Goal: Transaction & Acquisition: Book appointment/travel/reservation

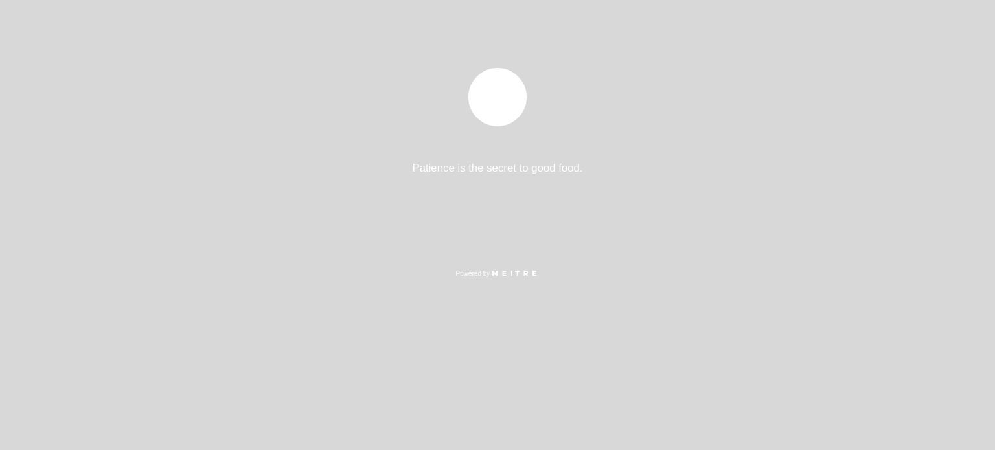
select select "es"
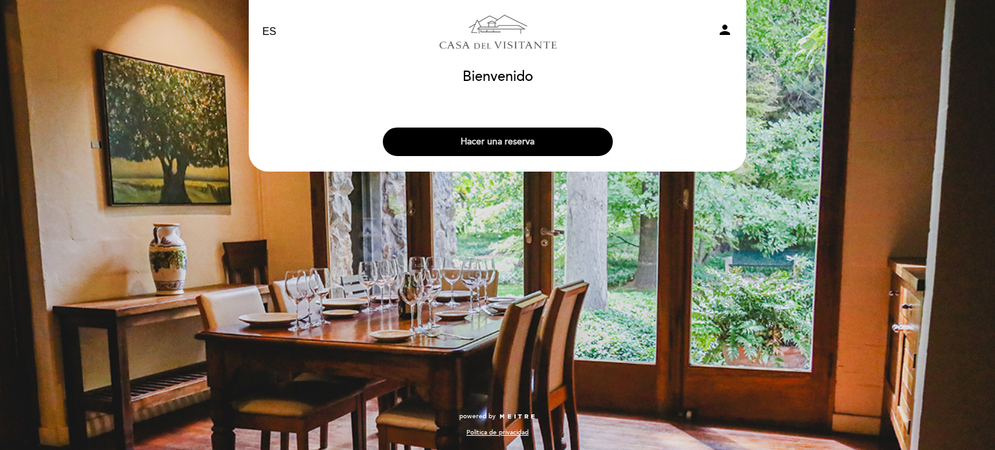
click at [514, 128] on button "Hacer una reserva" at bounding box center [498, 142] width 230 height 29
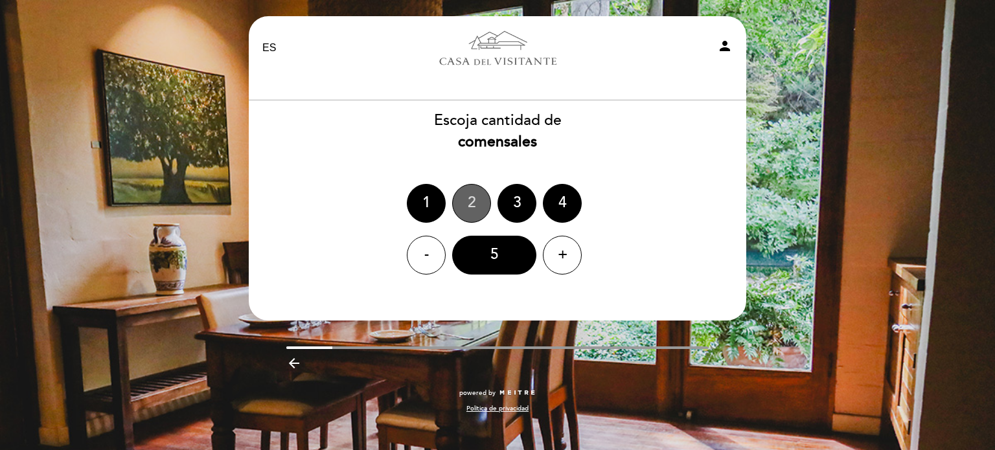
click at [472, 205] on div "2" at bounding box center [471, 203] width 39 height 39
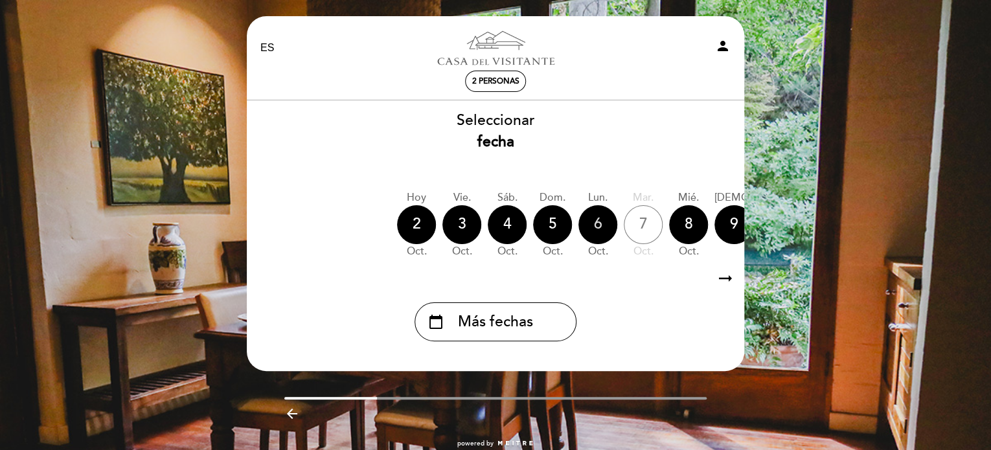
click at [595, 225] on div "6" at bounding box center [597, 224] width 39 height 39
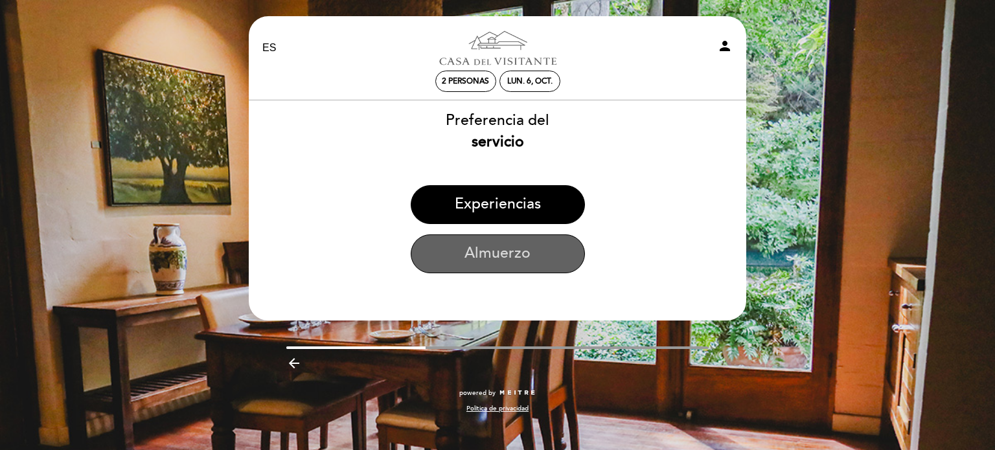
click at [506, 256] on button "Almuerzo" at bounding box center [498, 253] width 174 height 39
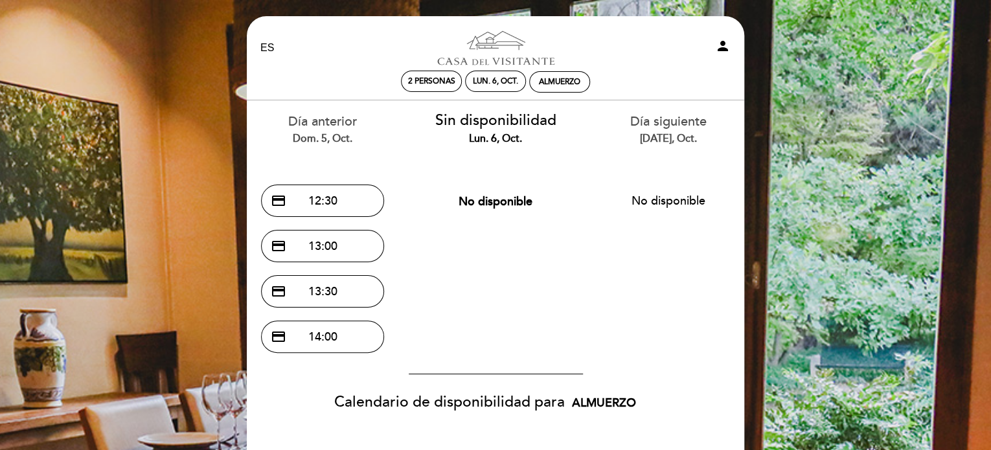
click at [493, 135] on div "lun. 6, oct." at bounding box center [496, 138] width 154 height 15
click at [177, 95] on div "EN ES PT Casa del Visitante de [GEOGRAPHIC_DATA][PERSON_NAME] person 2 personas…" at bounding box center [495, 444] width 991 height 888
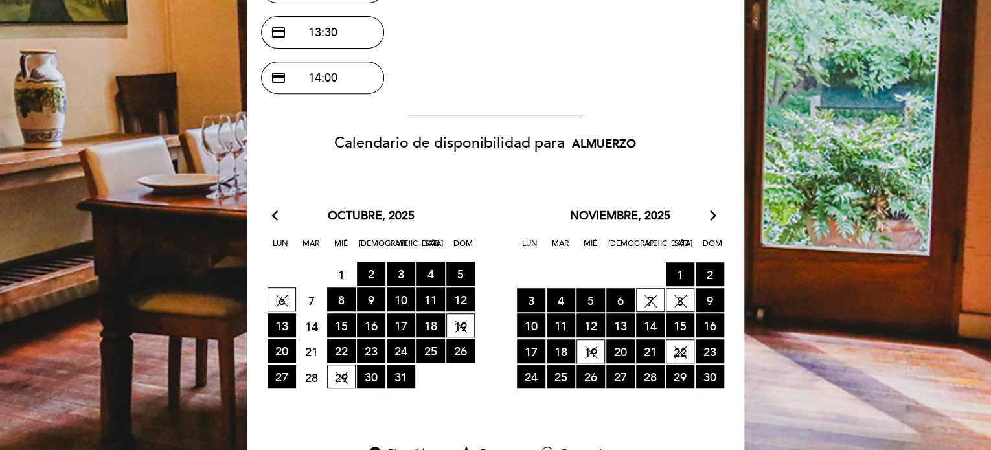
click at [284, 299] on span "6 SIN DISPONIBILIDAD" at bounding box center [282, 300] width 29 height 24
click at [334, 297] on span "8 RESERVAS DISPONIBLES" at bounding box center [341, 300] width 29 height 24
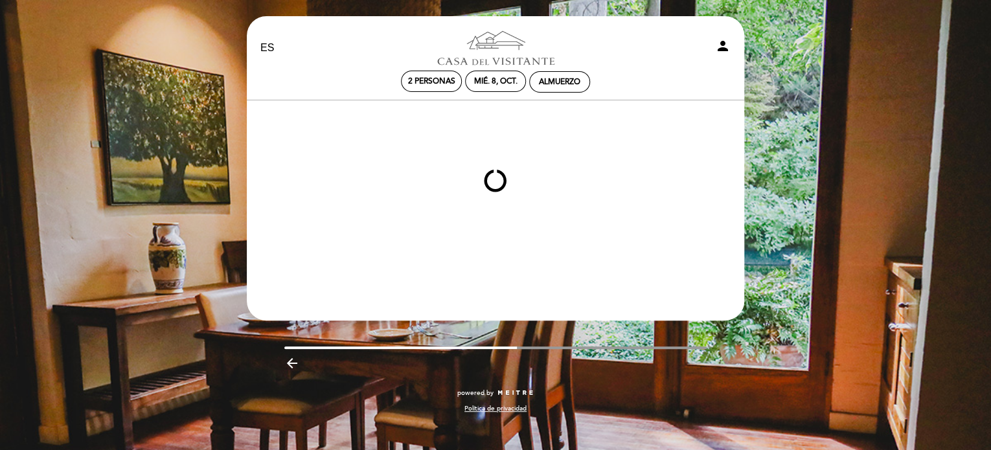
scroll to position [0, 0]
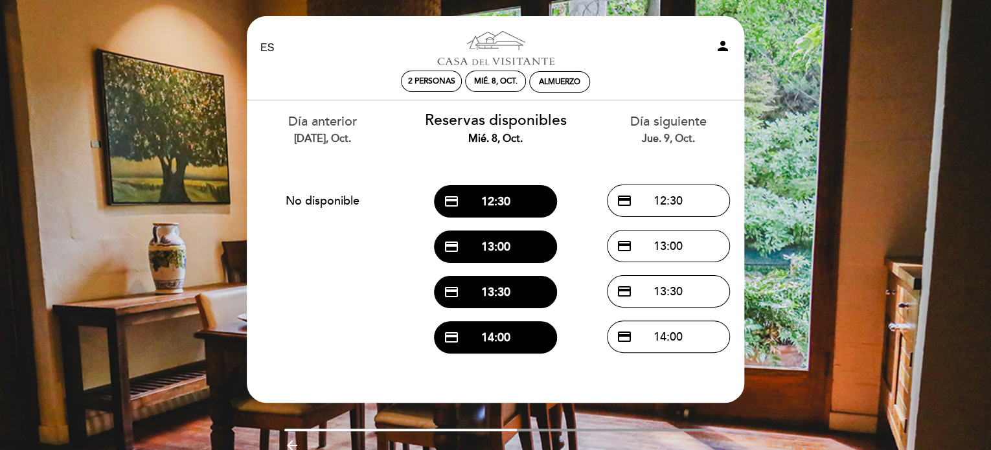
drag, startPoint x: 134, startPoint y: 78, endPoint x: 185, endPoint y: 21, distance: 76.1
click at [135, 78] on div "EN ES PT Casa del Visitante de [GEOGRAPHIC_DATA][PERSON_NAME] person 2 personas…" at bounding box center [495, 254] width 991 height 508
